Goal: Ask a question

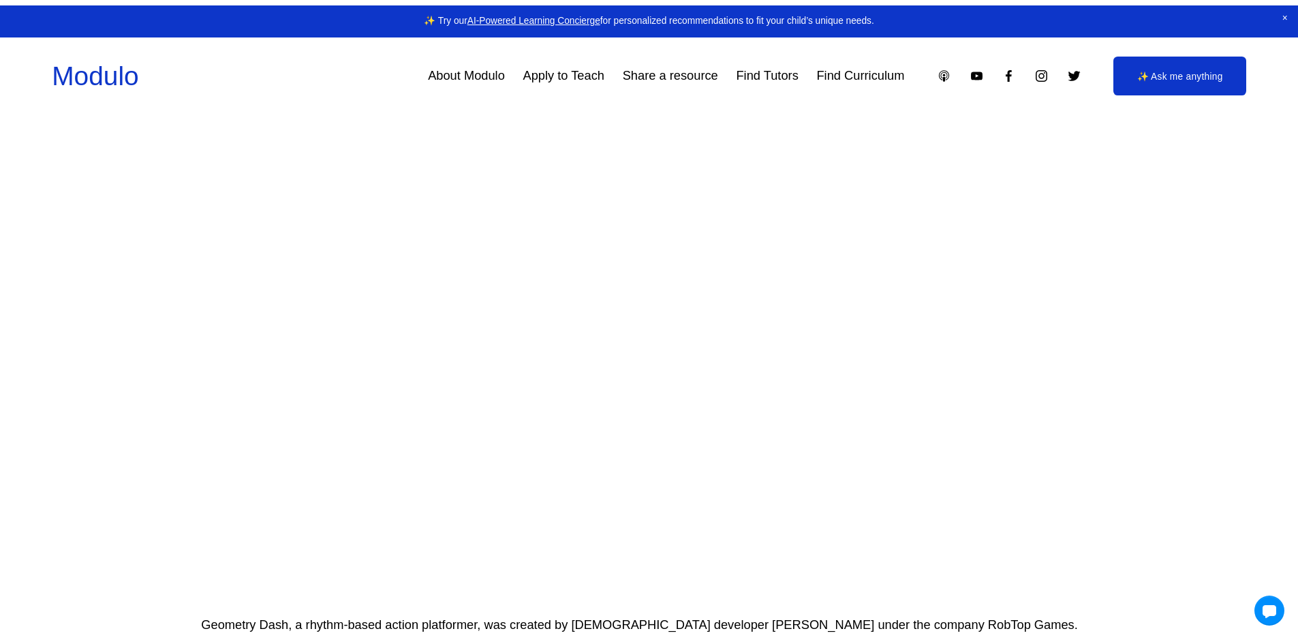
scroll to position [477, 0]
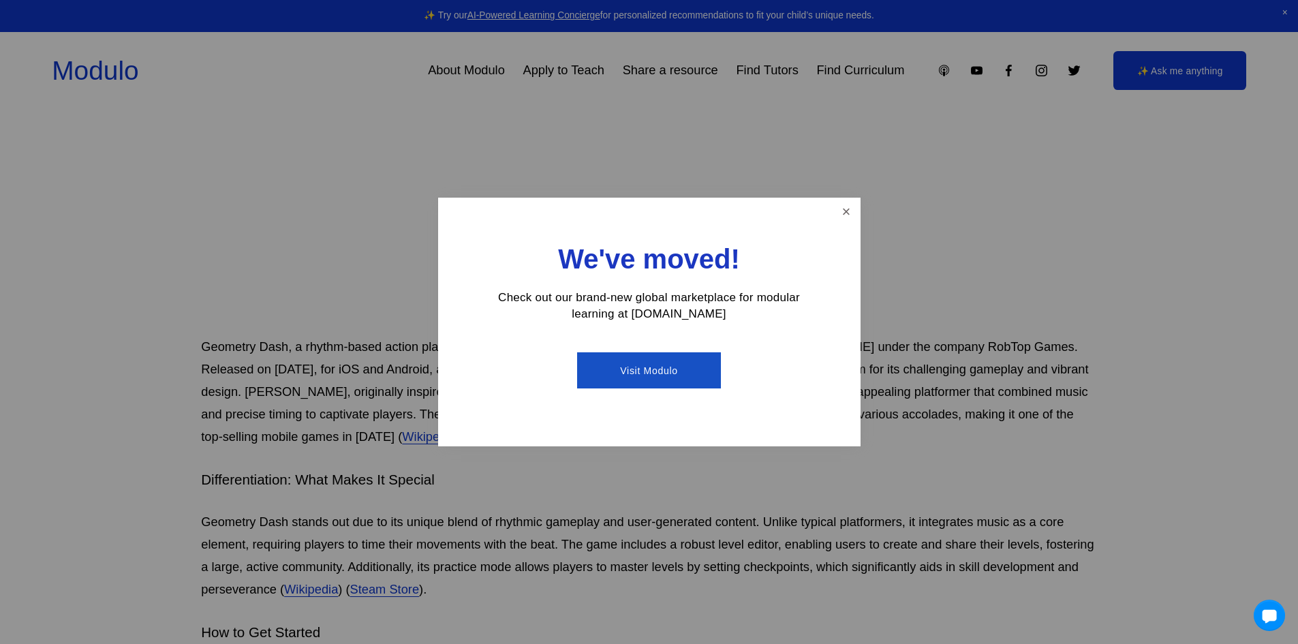
click at [1272, 605] on div at bounding box center [1269, 615] width 31 height 31
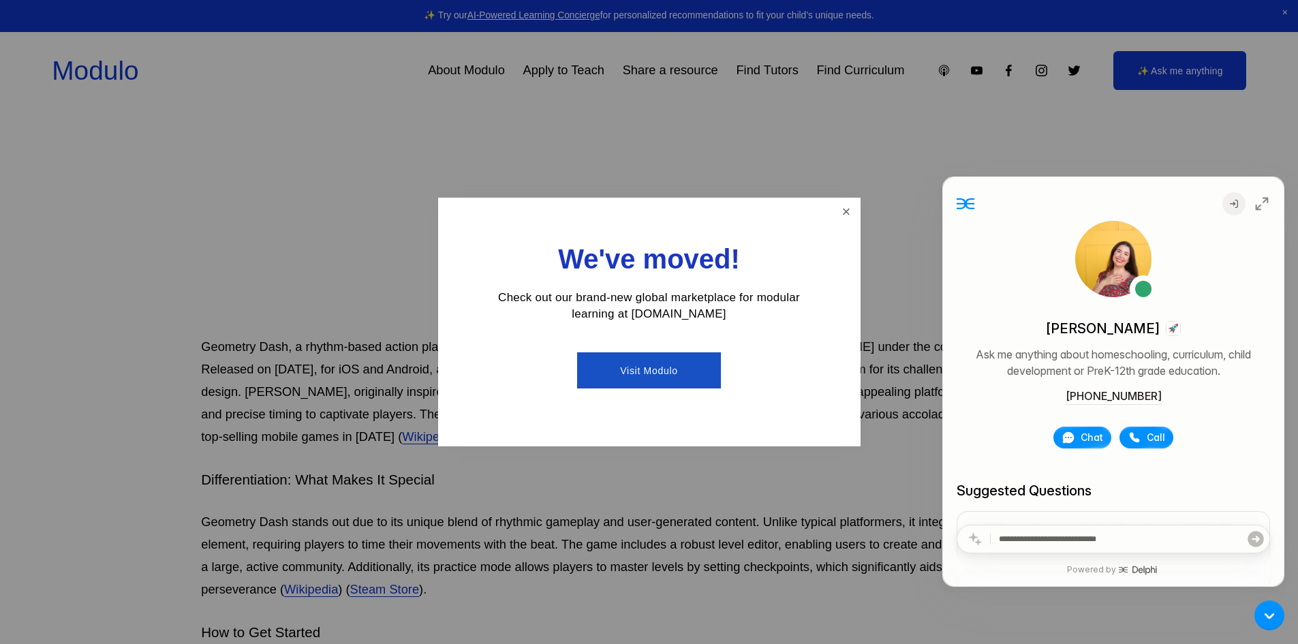
drag, startPoint x: 1249, startPoint y: 200, endPoint x: 1249, endPoint y: 189, distance: 10.9
click at [1249, 189] on div "Delphi [PERSON_NAME] Ask me anything about homeschooling, curriculum, child dev…" at bounding box center [1113, 477] width 341 height 600
click at [841, 211] on link "Close" at bounding box center [846, 212] width 24 height 24
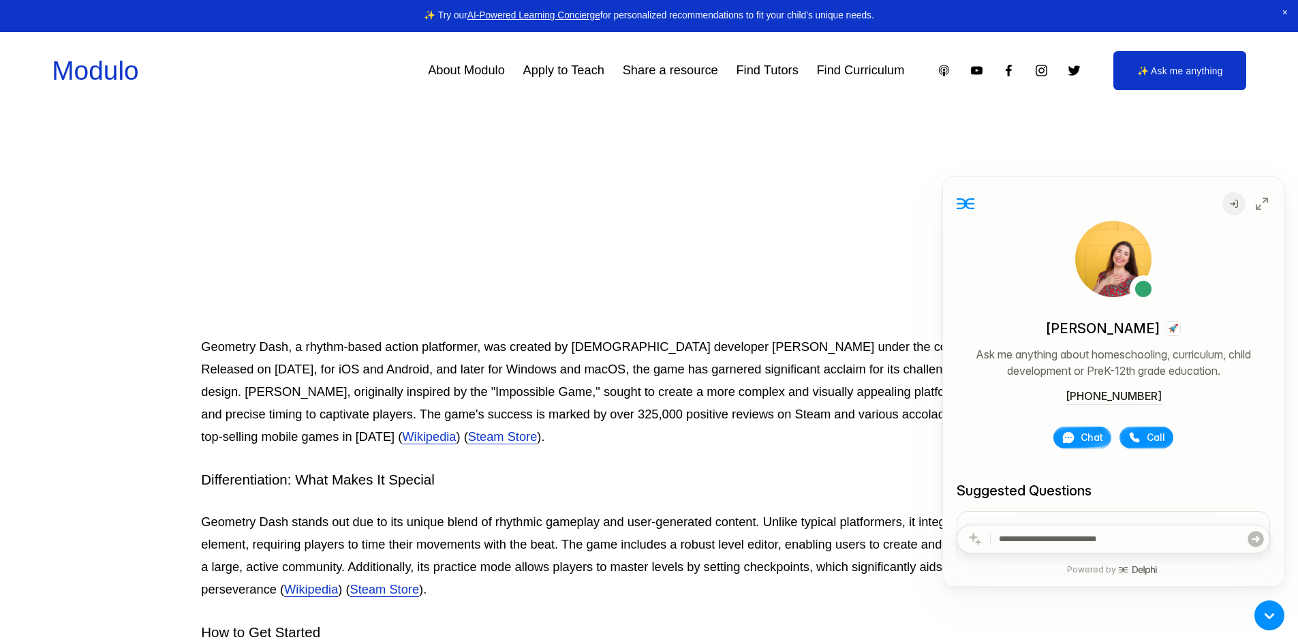
click at [1075, 427] on div at bounding box center [1082, 438] width 58 height 22
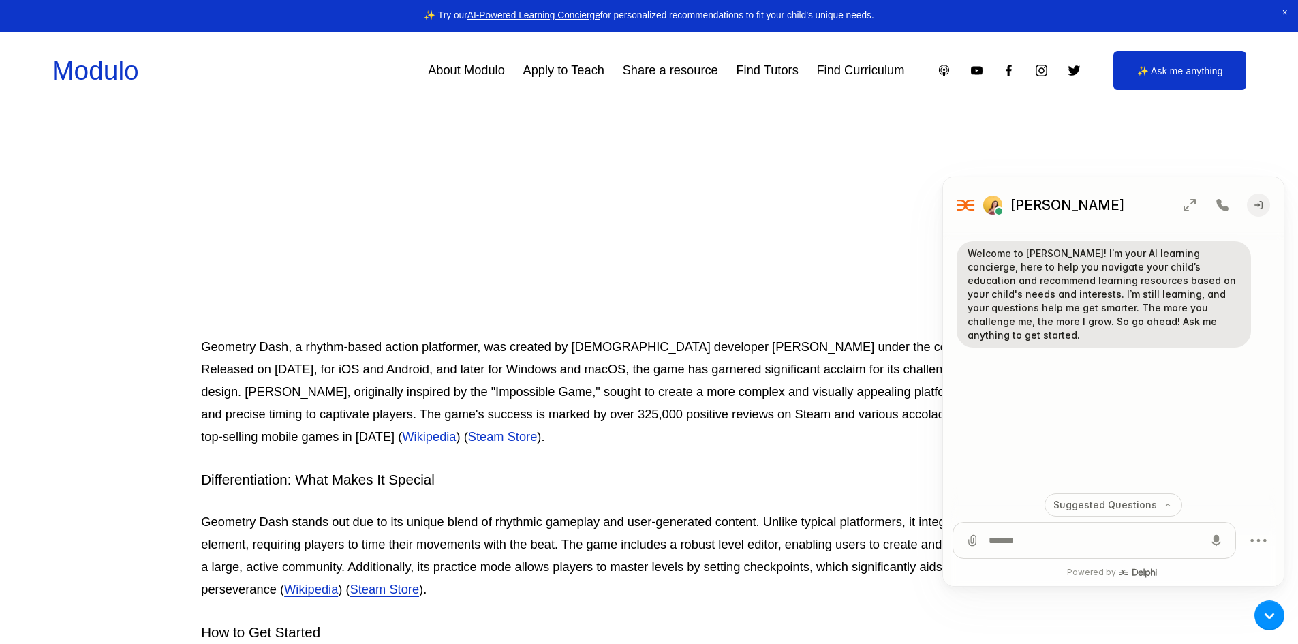
drag, startPoint x: 982, startPoint y: 530, endPoint x: 1011, endPoint y: 534, distance: 28.9
click at [983, 530] on div at bounding box center [1094, 540] width 282 height 35
click at [1027, 536] on textarea at bounding box center [1094, 540] width 211 height 35
type textarea "***"
drag, startPoint x: 1215, startPoint y: 546, endPoint x: 970, endPoint y: 520, distance: 246.0
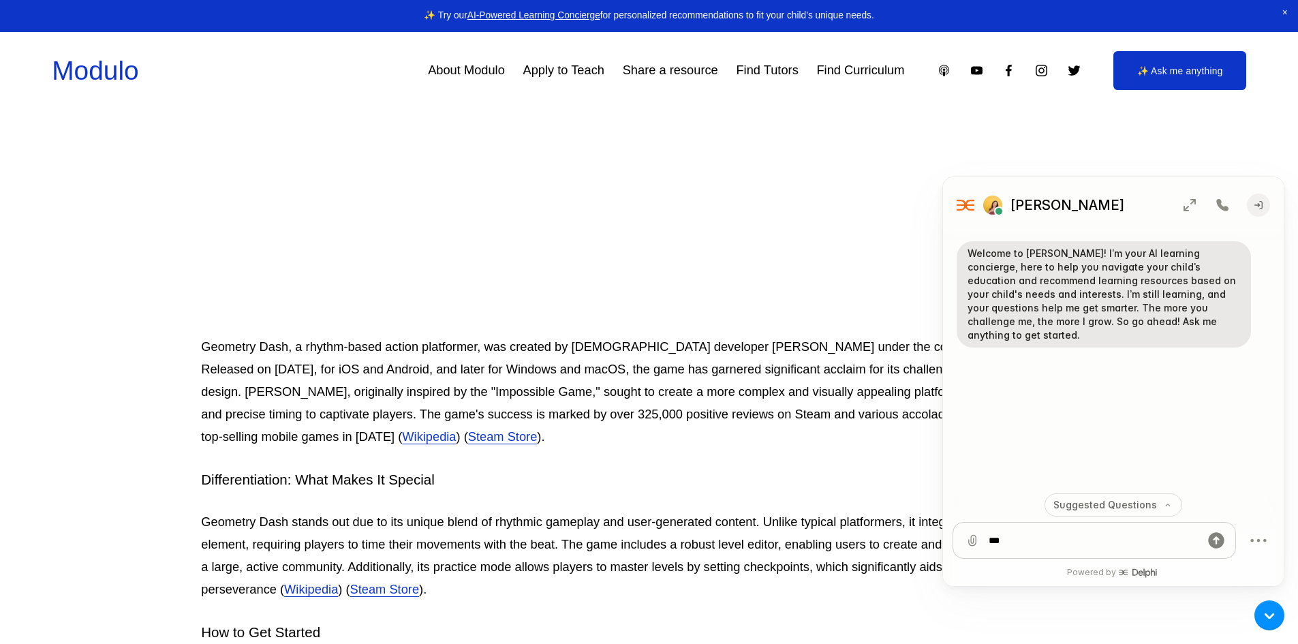
click at [980, 520] on div "Welcome to [PERSON_NAME]! I’m your AI learning concierge, here to help you navi…" at bounding box center [1113, 405] width 341 height 361
click at [1222, 546] on icon "submit" at bounding box center [1216, 540] width 16 height 16
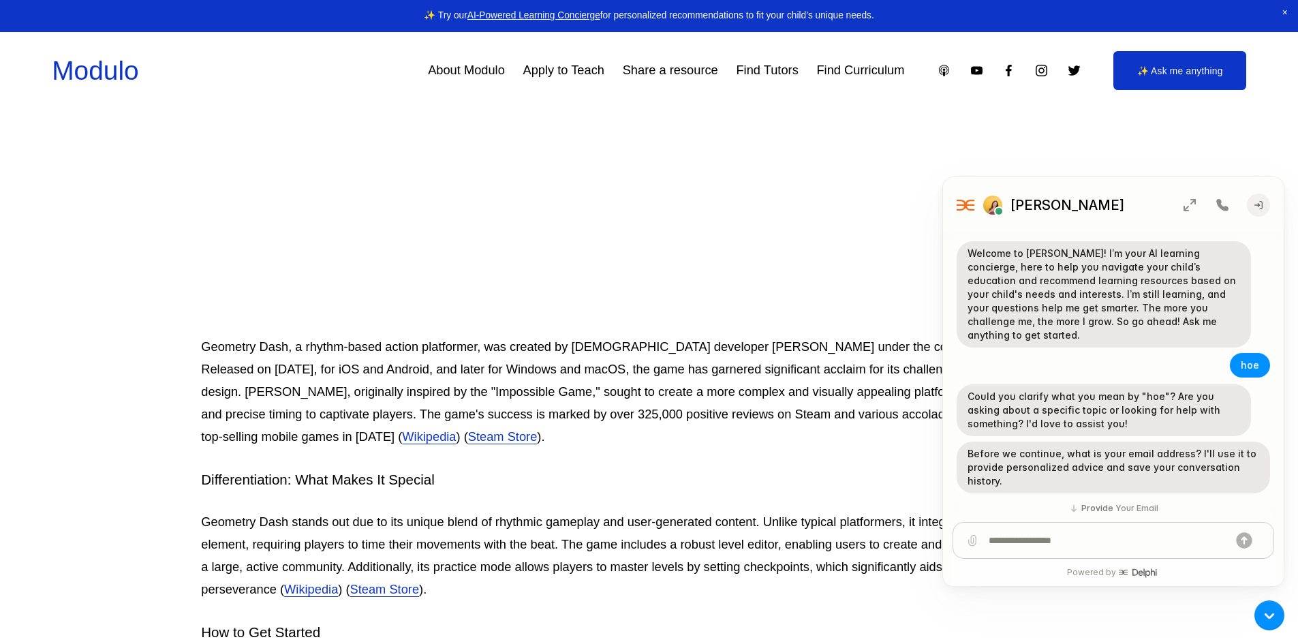
click at [995, 542] on textarea at bounding box center [1108, 540] width 239 height 35
type textarea "*******"
click at [1239, 540] on icon "submit" at bounding box center [1244, 540] width 16 height 16
click at [1243, 540] on icon "submit" at bounding box center [1244, 540] width 16 height 16
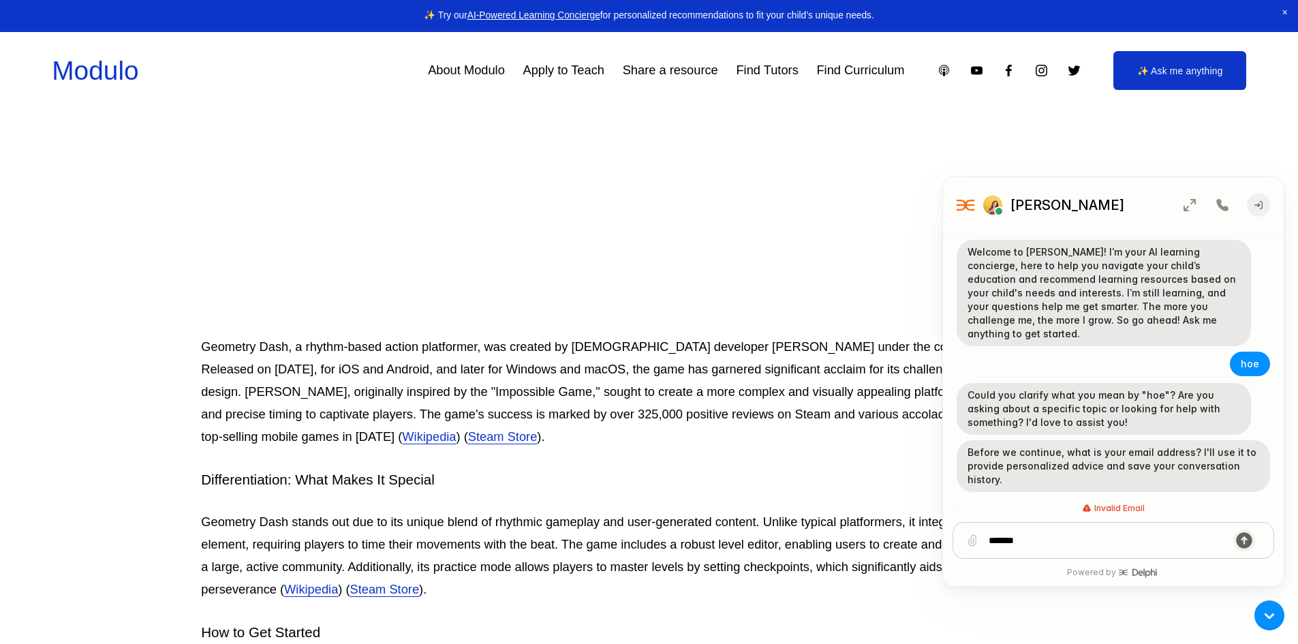
click at [1243, 540] on icon "submit" at bounding box center [1244, 540] width 16 height 16
click at [1097, 545] on div "*******" at bounding box center [1113, 540] width 320 height 35
click at [1233, 529] on button "submit" at bounding box center [1244, 540] width 22 height 22
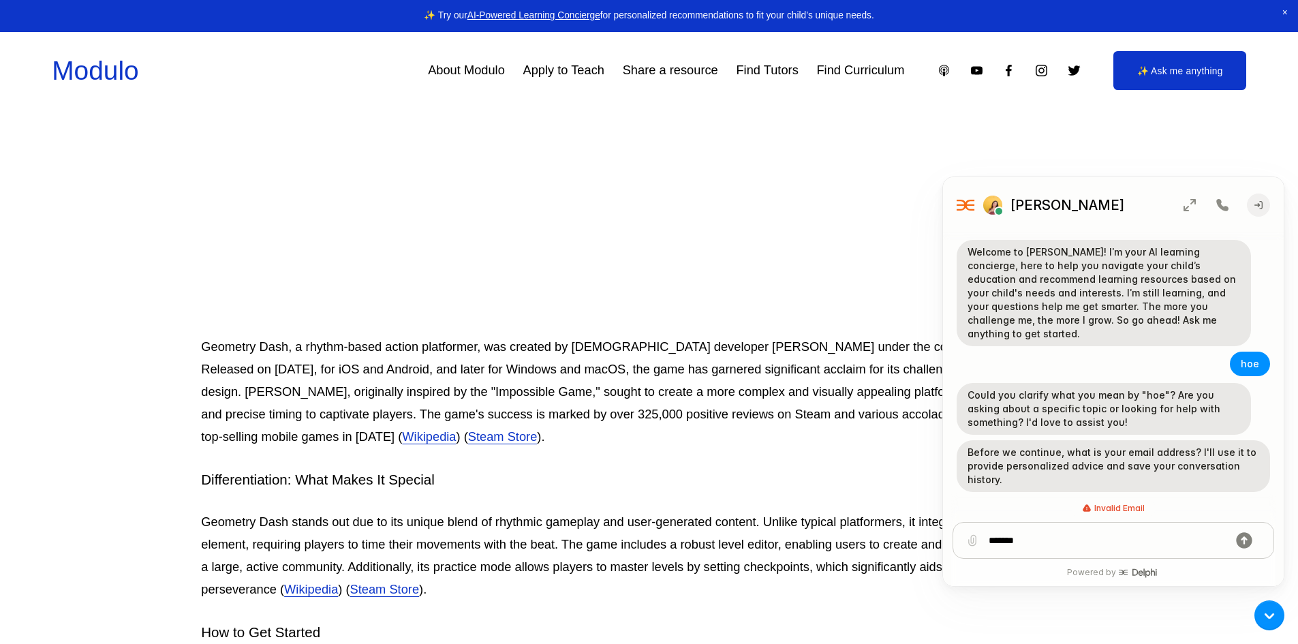
click at [1233, 529] on button "submit" at bounding box center [1244, 540] width 22 height 22
click at [1277, 616] on div at bounding box center [1269, 615] width 31 height 31
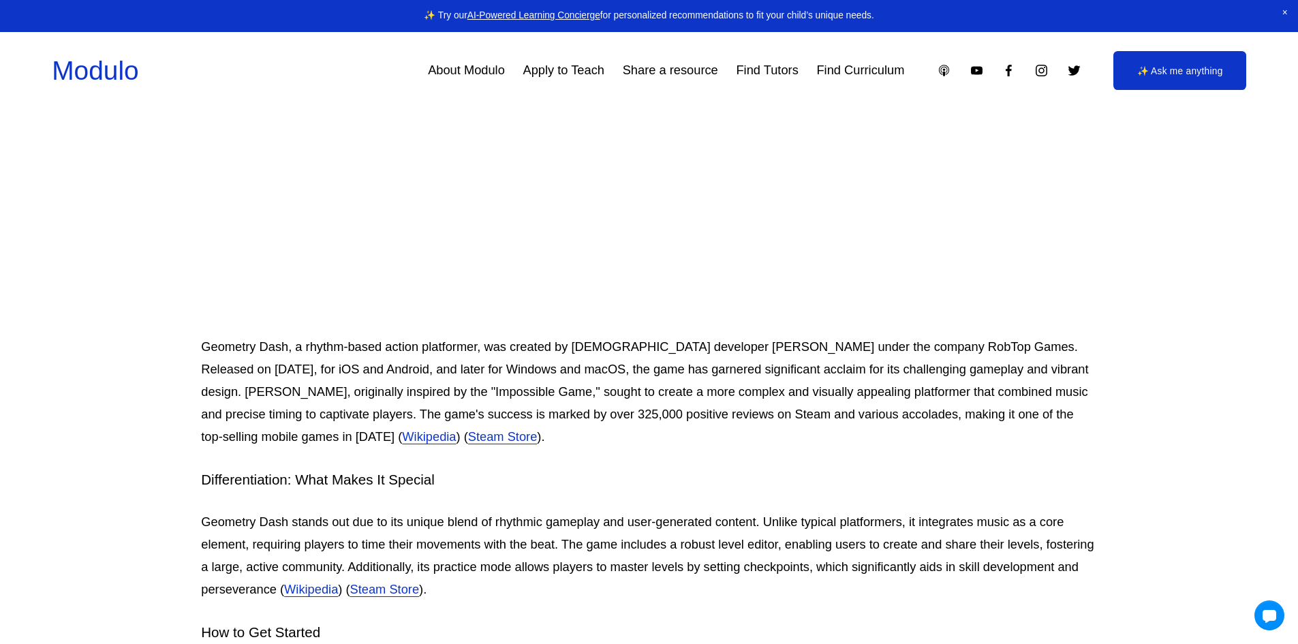
scroll to position [0, 0]
click at [978, 74] on use "YouTube" at bounding box center [977, 71] width 12 height 8
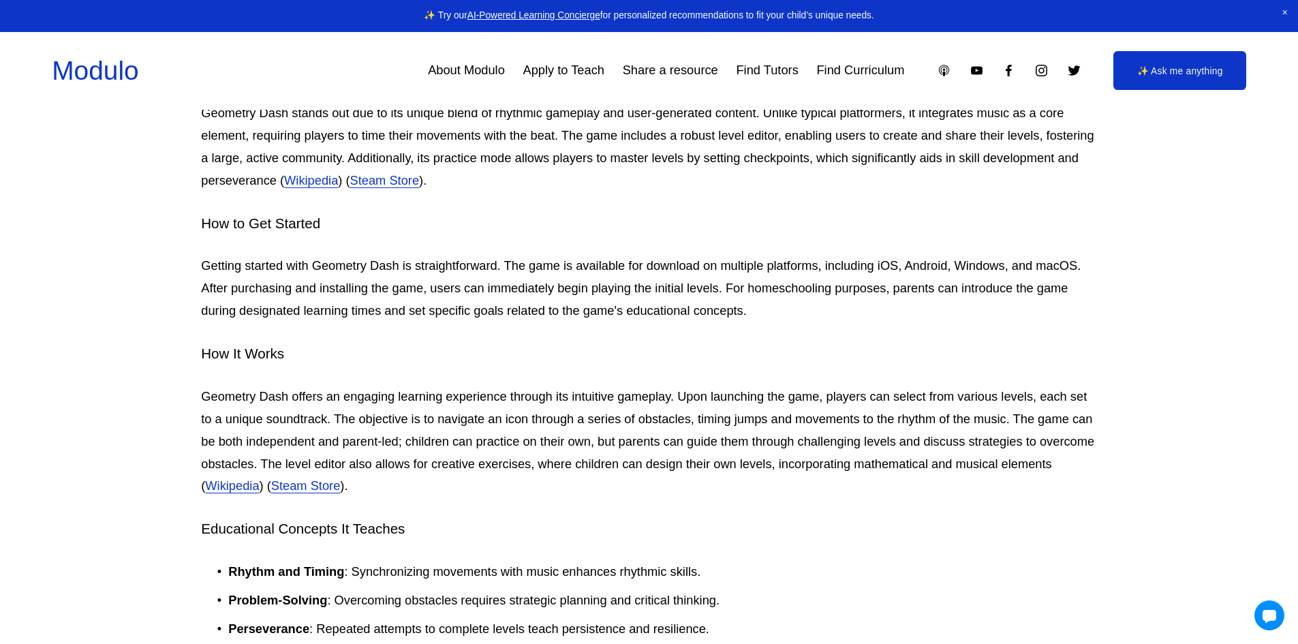
scroll to position [954, 0]
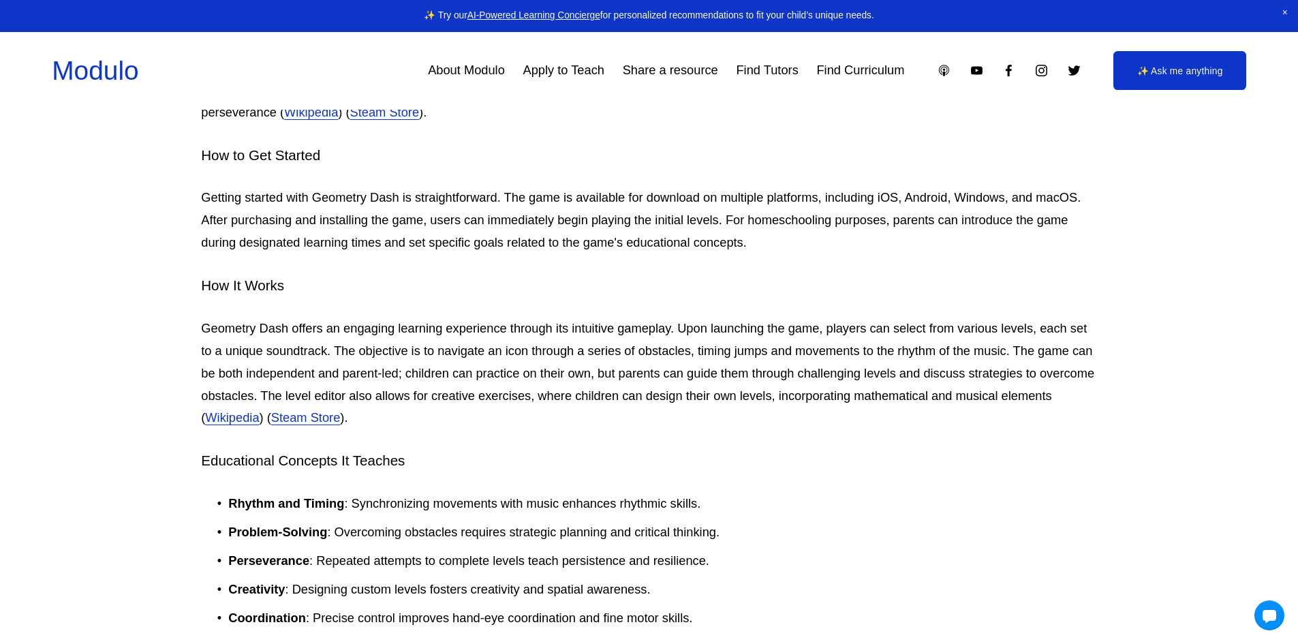
click at [1195, 89] on link "✨ Ask me anything" at bounding box center [1179, 70] width 133 height 39
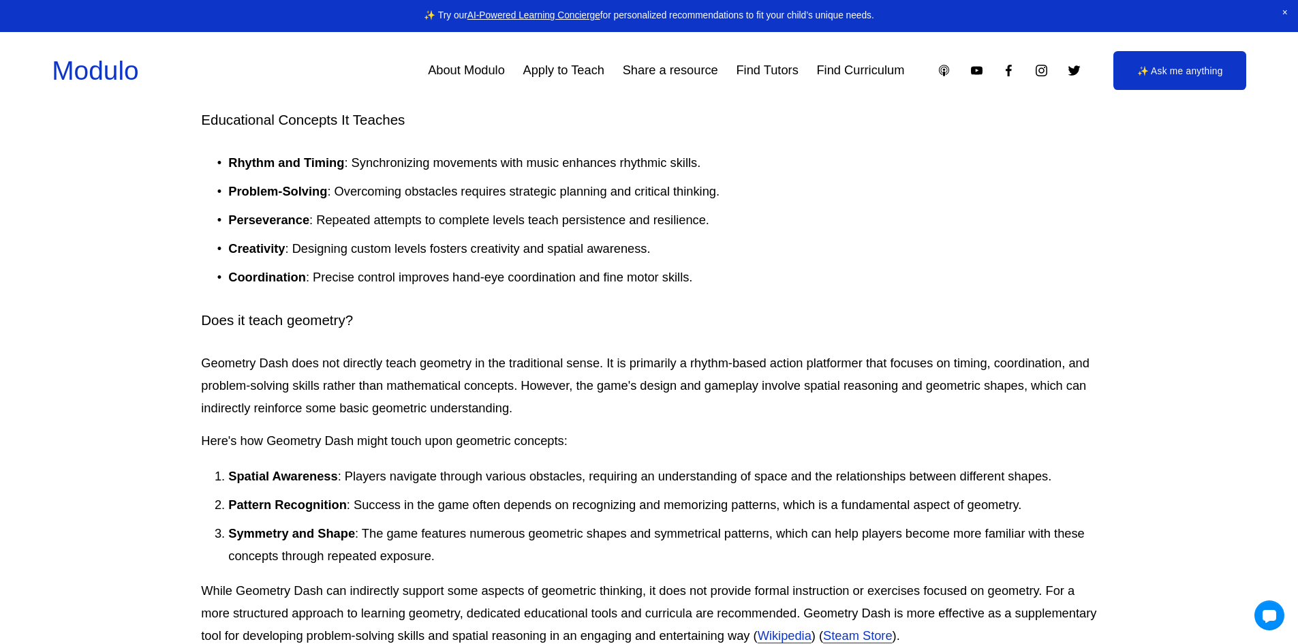
scroll to position [1567, 0]
